Goal: Find specific page/section

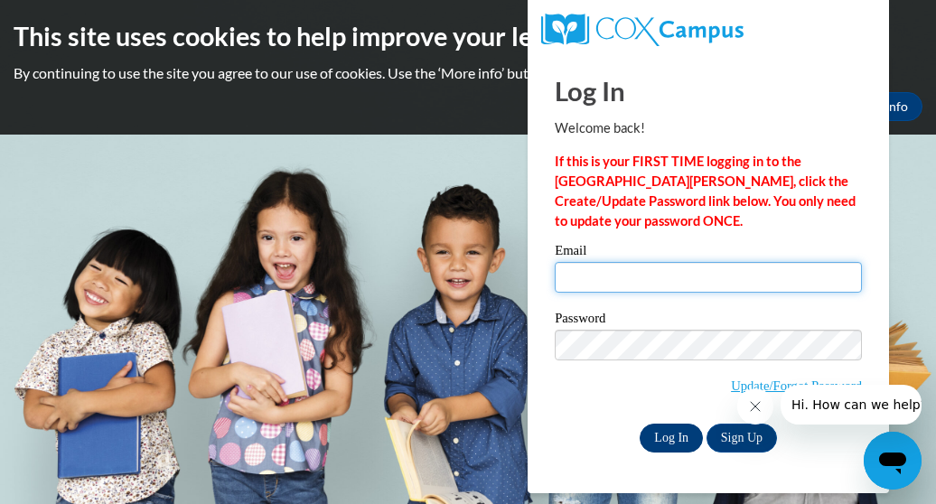
type input "MIsrael@stewart.k12.ga.us"
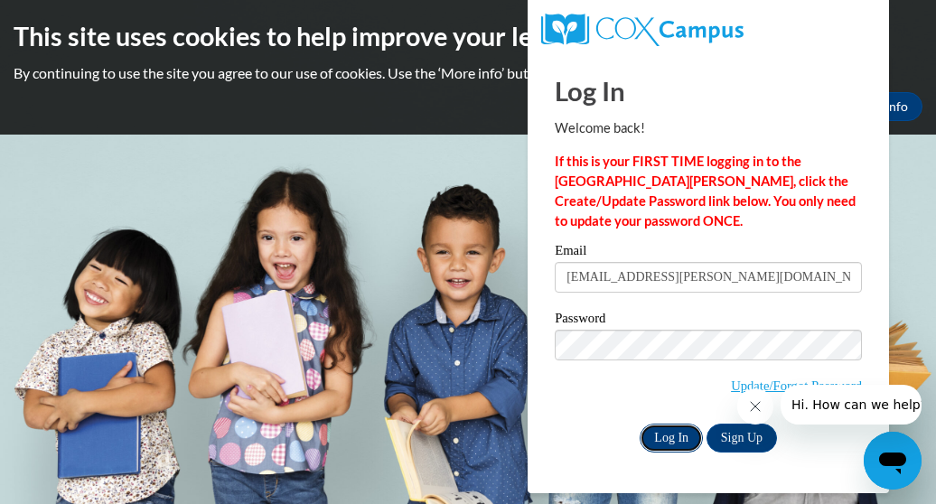
click at [684, 429] on input "Log In" at bounding box center [670, 438] width 63 height 29
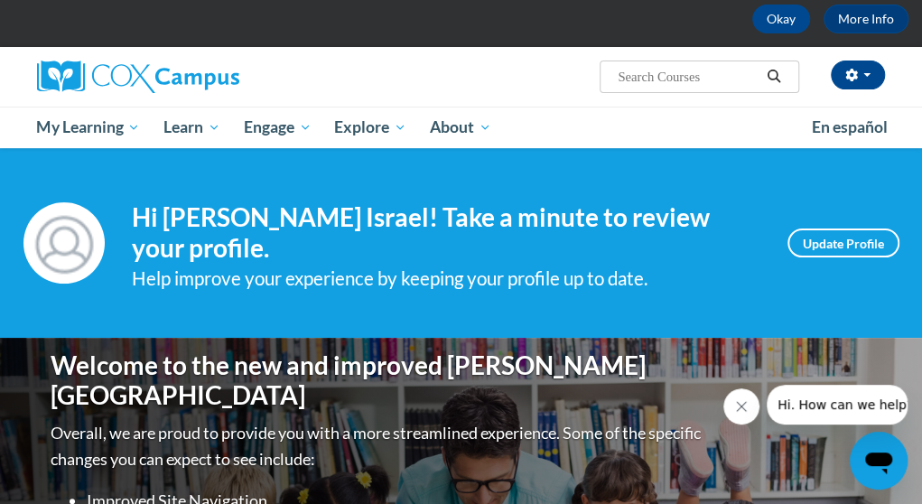
scroll to position [71, 0]
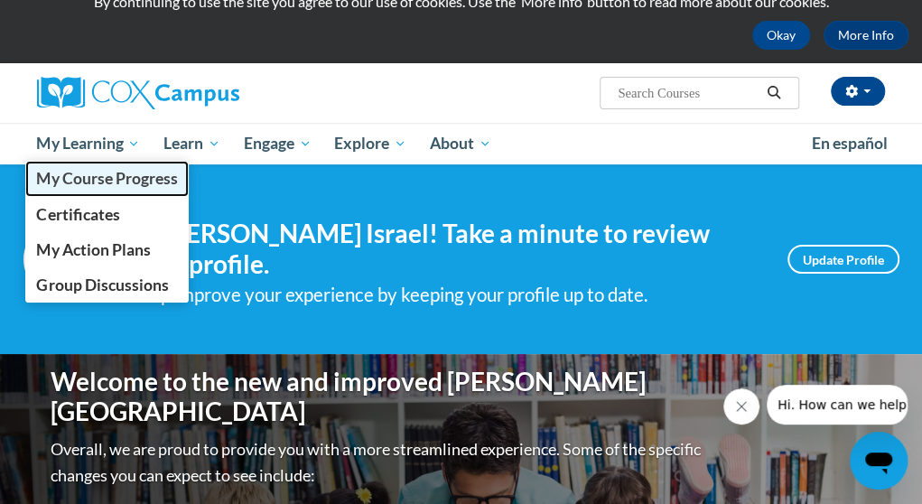
click at [103, 180] on span "My Course Progress" at bounding box center [106, 178] width 141 height 19
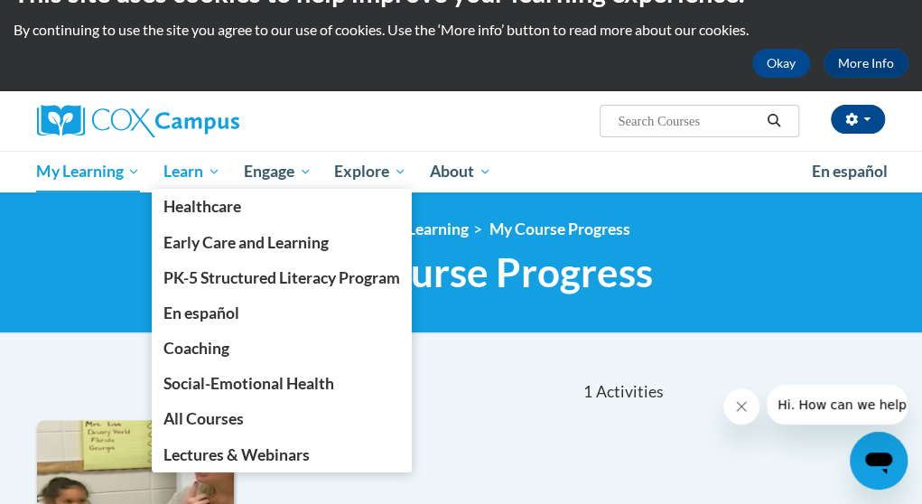
scroll to position [45, 0]
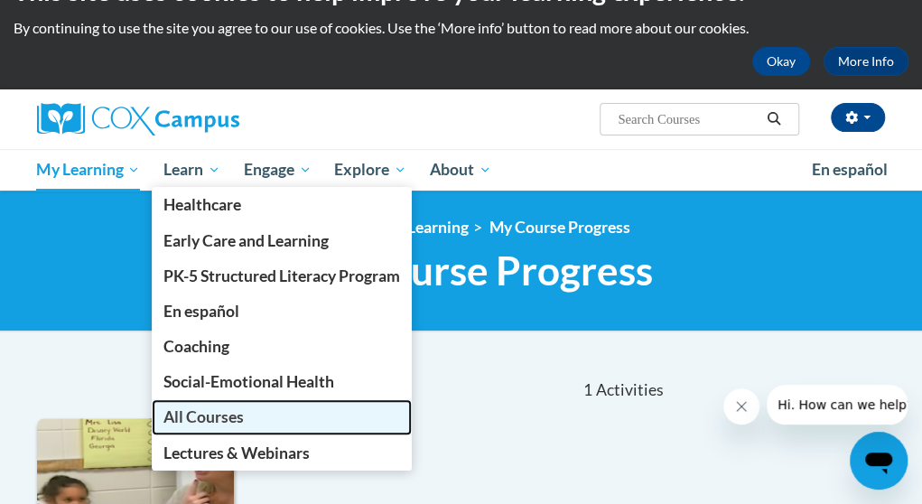
click at [228, 425] on span "All Courses" at bounding box center [203, 416] width 80 height 19
